Goal: Task Accomplishment & Management: Complete application form

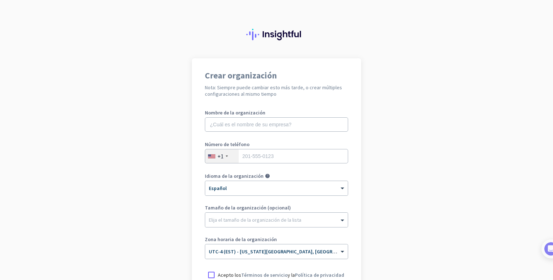
scroll to position [7, 0]
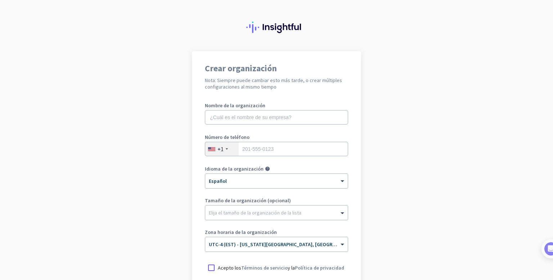
click at [490, 180] on app-onboarding-organization "Crear organización Nota: Siempre puede cambiar esto más tarde, o crear múltiple…" at bounding box center [276, 207] width 553 height 312
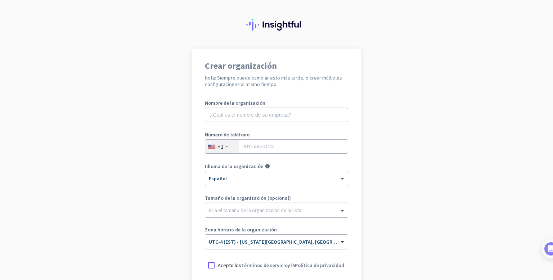
click at [490, 197] on app-onboarding-organization "Crear organización Nota: Siempre puede cambiar esto más tarde, o crear múltiple…" at bounding box center [276, 205] width 553 height 312
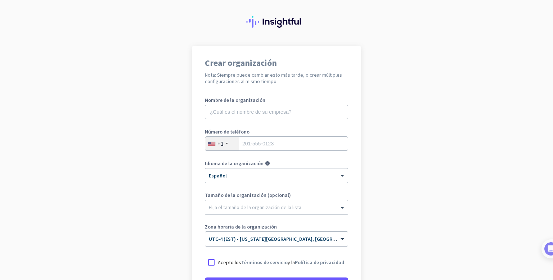
click at [490, 185] on app-onboarding-organization "Crear organización Nota: Siempre puede cambiar esto más tarde, o crear múltiple…" at bounding box center [276, 202] width 553 height 312
click at [490, 187] on app-onboarding-organization "Crear organización Nota: Siempre puede cambiar esto más tarde, o crear múltiple…" at bounding box center [276, 202] width 553 height 312
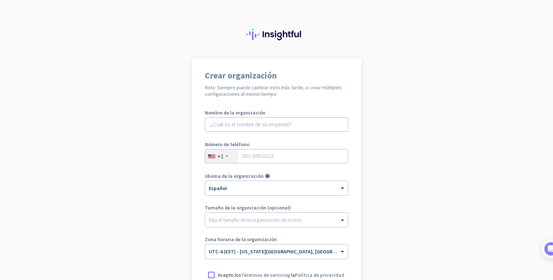
click at [490, 186] on app-onboarding-organization "Crear organización Nota: Siempre puede cambiar esto más tarde, o crear múltiple…" at bounding box center [276, 214] width 553 height 312
click at [249, 126] on input "text" at bounding box center [276, 124] width 143 height 14
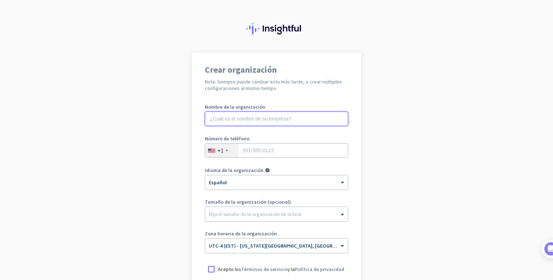
type input "m"
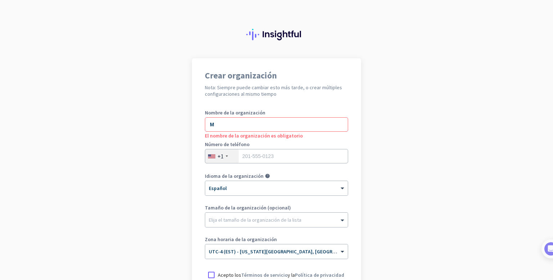
click at [499, 183] on app-onboarding-organization "Crear organización Nota: Siempre puede cambiar esto más tarde, o crear múltiple…" at bounding box center [276, 214] width 553 height 312
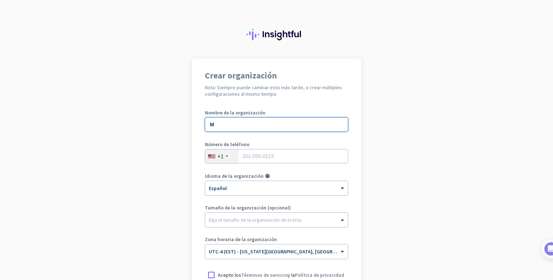
click at [231, 128] on input "M" at bounding box center [276, 124] width 143 height 14
click at [499, 178] on app-onboarding-organization "Crear organización Nota: Siempre puede cambiar esto más tarde, o crear múltiple…" at bounding box center [276, 214] width 553 height 312
click at [490, 184] on app-onboarding-organization "Crear organización Nota: Siempre puede cambiar esto más tarde, o crear múltiple…" at bounding box center [276, 214] width 553 height 312
click at [222, 124] on input "M" at bounding box center [276, 124] width 143 height 14
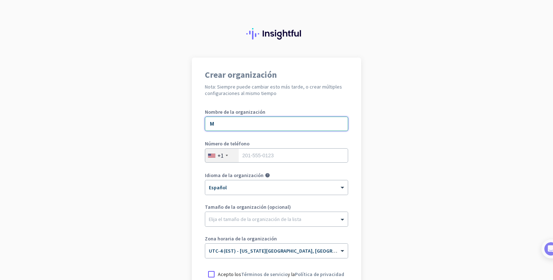
scroll to position [0, 0]
click at [490, 177] on app-onboarding-organization "Crear organización Nota: Siempre puede cambiar esto más tarde, o crear múltiple…" at bounding box center [276, 214] width 553 height 312
click at [490, 192] on app-onboarding-organization "Crear organización Nota: Siempre puede cambiar esto más tarde, o crear múltiple…" at bounding box center [276, 214] width 553 height 312
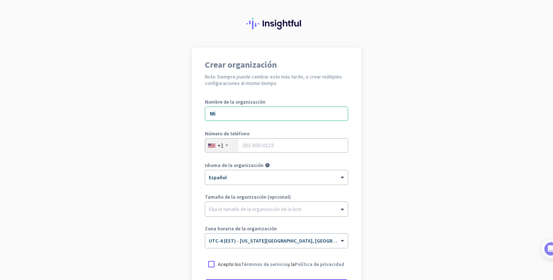
scroll to position [3, 0]
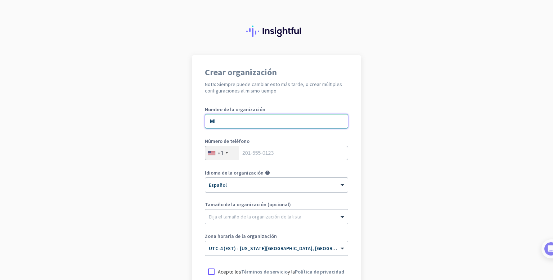
click at [222, 118] on input "Mi" at bounding box center [276, 121] width 143 height 14
click at [502, 171] on app-onboarding-organization "Crear organización Nota: Siempre puede cambiar esto más tarde, o crear múltiple…" at bounding box center [276, 211] width 553 height 312
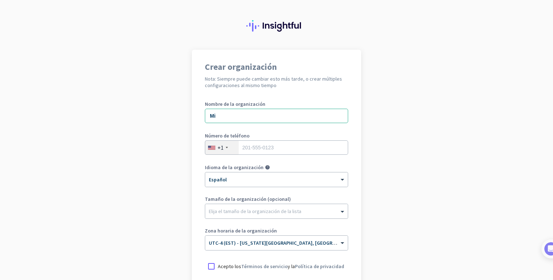
scroll to position [9, 0]
click at [224, 119] on input "Mi" at bounding box center [276, 115] width 143 height 14
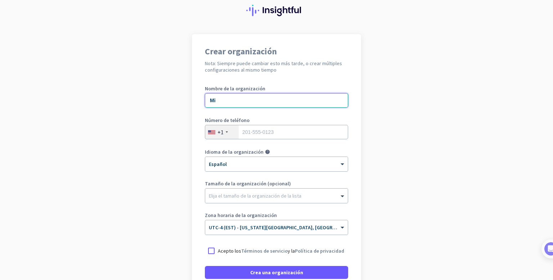
scroll to position [27, 0]
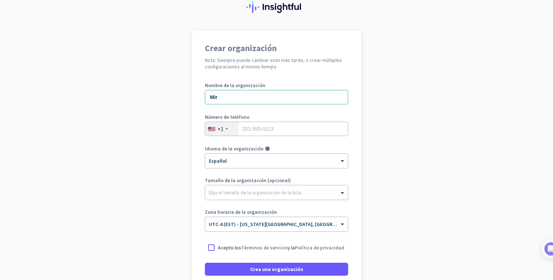
click at [490, 185] on app-onboarding-organization "Crear organización Nota: Siempre puede cambiar esto más tarde, o crear múltiple…" at bounding box center [276, 187] width 553 height 312
click at [490, 181] on app-onboarding-organization "Crear organización Nota: Siempre puede cambiar esto más tarde, o crear múltiple…" at bounding box center [276, 187] width 553 height 312
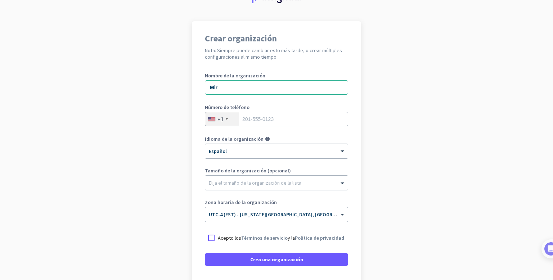
click at [502, 177] on app-onboarding-organization "Crear organización Nota: Siempre puede cambiar esto más tarde, o crear múltiple…" at bounding box center [276, 177] width 553 height 312
click at [496, 183] on app-onboarding-organization "Crear organización Nota: Siempre puede cambiar esto más tarde, o crear múltiple…" at bounding box center [276, 177] width 553 height 312
click at [490, 188] on app-onboarding-organization "Crear organización Nota: Siempre puede cambiar esto más tarde, o crear múltiple…" at bounding box center [276, 177] width 553 height 312
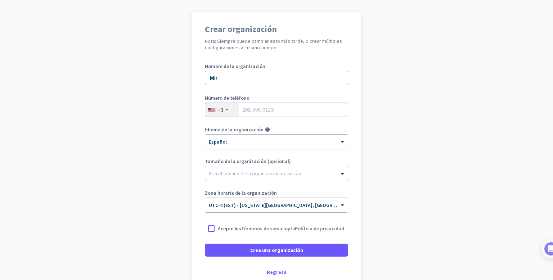
scroll to position [54, 0]
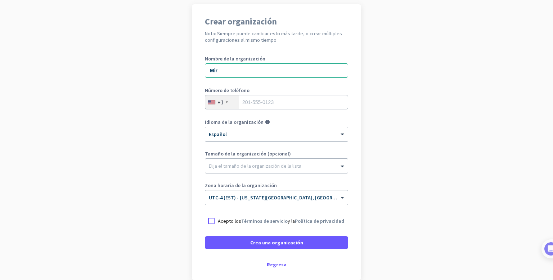
click at [490, 184] on app-onboarding-organization "Crear organización Nota: Siempre puede cambiar esto más tarde, o crear múltiple…" at bounding box center [276, 160] width 553 height 312
click at [501, 171] on app-onboarding-organization "Crear organización Nota: Siempre puede cambiar esto más tarde, o crear múltiple…" at bounding box center [276, 160] width 553 height 312
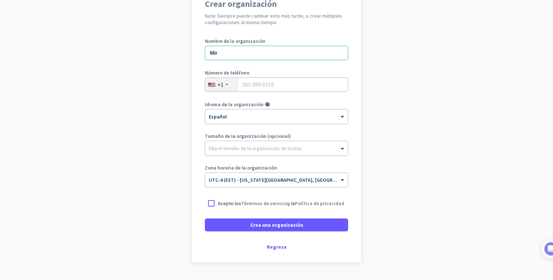
scroll to position [70, 0]
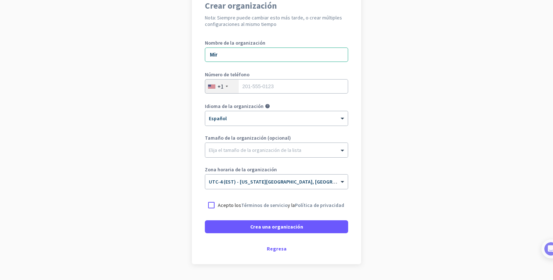
click at [490, 191] on app-onboarding-organization "Crear organización Nota: Siempre puede cambiar esto más tarde, o crear múltiple…" at bounding box center [276, 144] width 553 height 312
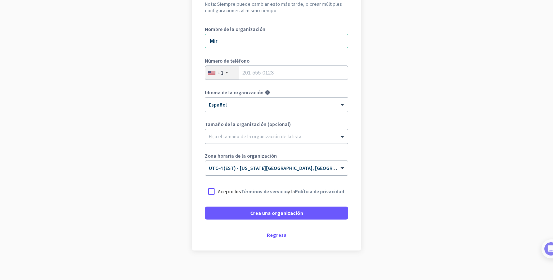
scroll to position [90, 0]
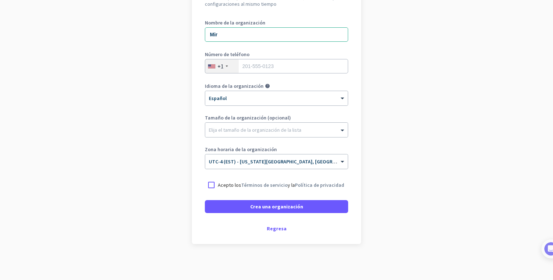
click at [490, 174] on app-onboarding-organization "Crear organización Nota: Siempre puede cambiar esto más tarde, o crear múltiple…" at bounding box center [276, 124] width 553 height 312
click at [494, 175] on app-onboarding-organization "Crear organización Nota: Siempre puede cambiar esto más tarde, o crear múltiple…" at bounding box center [276, 125] width 553 height 312
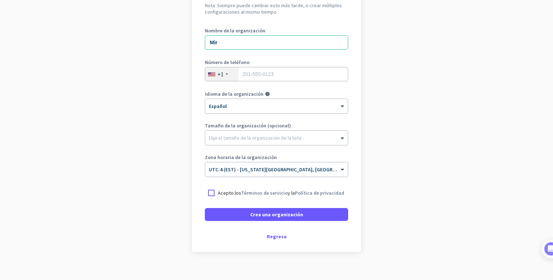
click at [490, 185] on app-onboarding-organization "Crear organización Nota: Siempre puede cambiar esto más tarde, o crear múltiple…" at bounding box center [276, 132] width 553 height 312
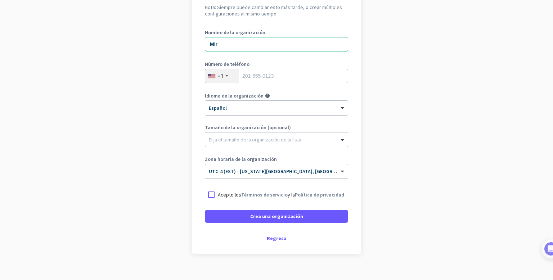
scroll to position [84, 0]
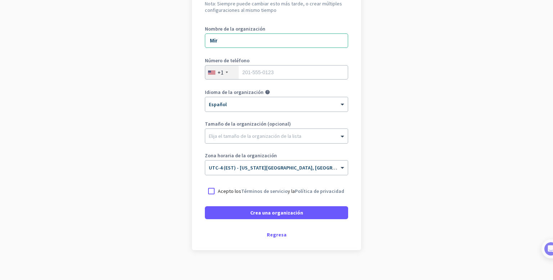
click at [490, 173] on app-onboarding-organization "Crear organización Nota: Siempre puede cambiar esto más tarde, o crear múltiple…" at bounding box center [276, 130] width 553 height 312
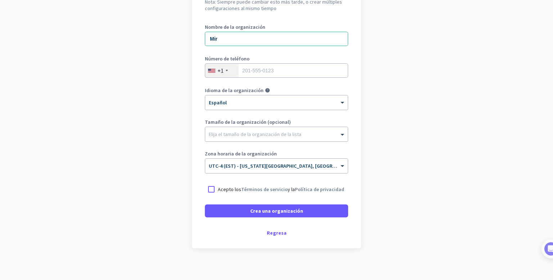
scroll to position [78, 0]
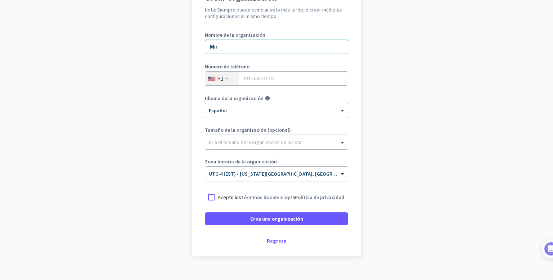
click at [490, 184] on app-onboarding-organization "Crear organización Nota: Siempre puede cambiar esto más tarde, o crear múltiple…" at bounding box center [276, 137] width 553 height 312
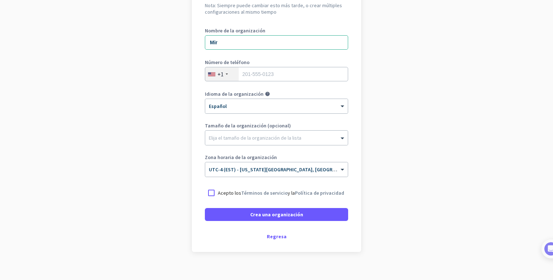
click at [490, 182] on app-onboarding-organization "Crear organización Nota: Siempre puede cambiar esto más tarde, o crear múltiple…" at bounding box center [276, 132] width 553 height 312
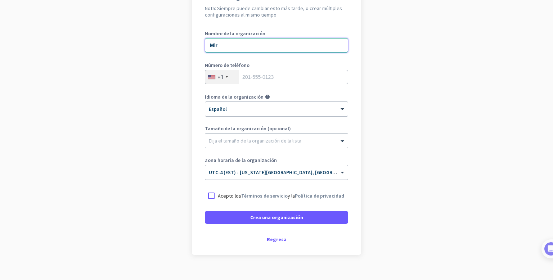
click at [231, 44] on input "Mir" at bounding box center [276, 45] width 143 height 14
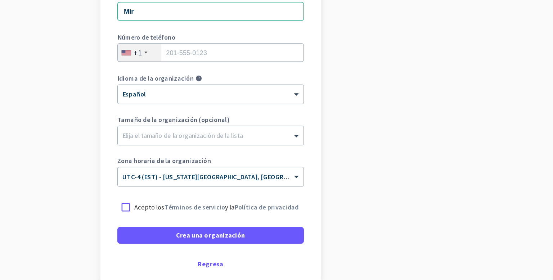
scroll to position [71, 0]
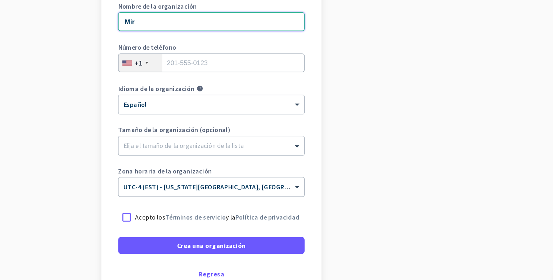
click at [224, 55] on input "Mir" at bounding box center [276, 53] width 143 height 14
click at [210, 50] on input "[PERSON_NAME]" at bounding box center [276, 53] width 143 height 14
click at [245, 55] on input "[PERSON_NAME]" at bounding box center [276, 53] width 143 height 14
click at [248, 54] on input "[PERSON_NAME]" at bounding box center [276, 53] width 143 height 14
click at [250, 54] on input "[PERSON_NAME]" at bounding box center [276, 53] width 143 height 14
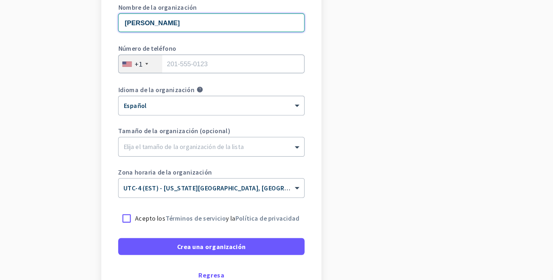
scroll to position [68, 0]
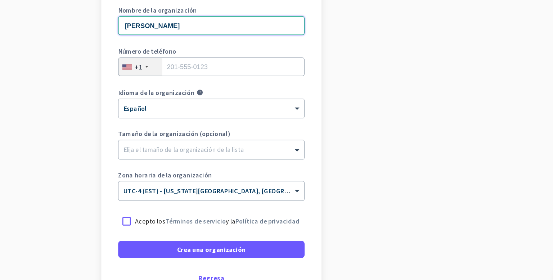
click at [248, 54] on input "[PERSON_NAME]" at bounding box center [276, 56] width 143 height 14
click at [254, 88] on input "tel" at bounding box center [276, 88] width 143 height 14
click at [257, 56] on input "[PERSON_NAME]" at bounding box center [276, 56] width 143 height 14
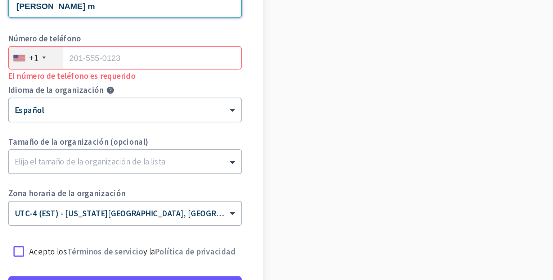
click at [266, 58] on input "[PERSON_NAME] m" at bounding box center [276, 58] width 143 height 14
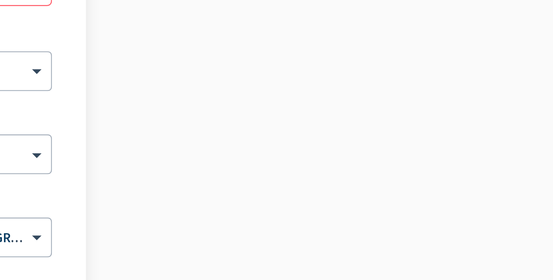
type input "[PERSON_NAME]"
click at [398, 106] on app-onboarding-organization "Crear organización Nota: Siempre puede cambiar esto más tarde, o crear múltiple…" at bounding box center [276, 153] width 553 height 312
click at [405, 121] on app-onboarding-organization "Crear organización Nota: Siempre puede cambiar esto más tarde, o crear múltiple…" at bounding box center [276, 153] width 553 height 312
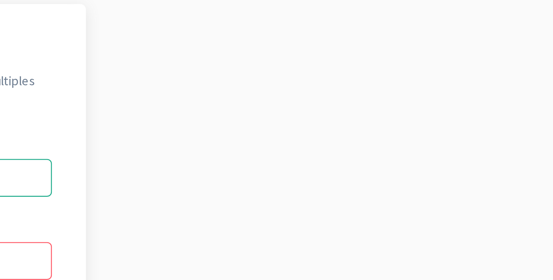
scroll to position [0, 0]
click at [515, 131] on app-onboarding-organization "Crear organización Nota: Siempre puede cambiar esto más tarde, o crear múltiple…" at bounding box center [276, 214] width 553 height 312
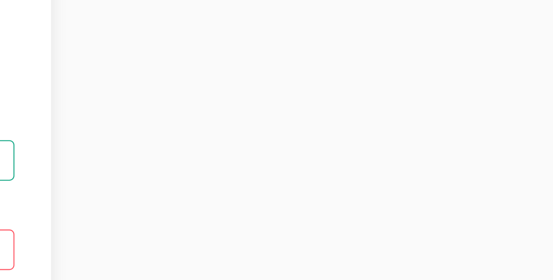
scroll to position [7, 0]
